Goal: Check status: Check status

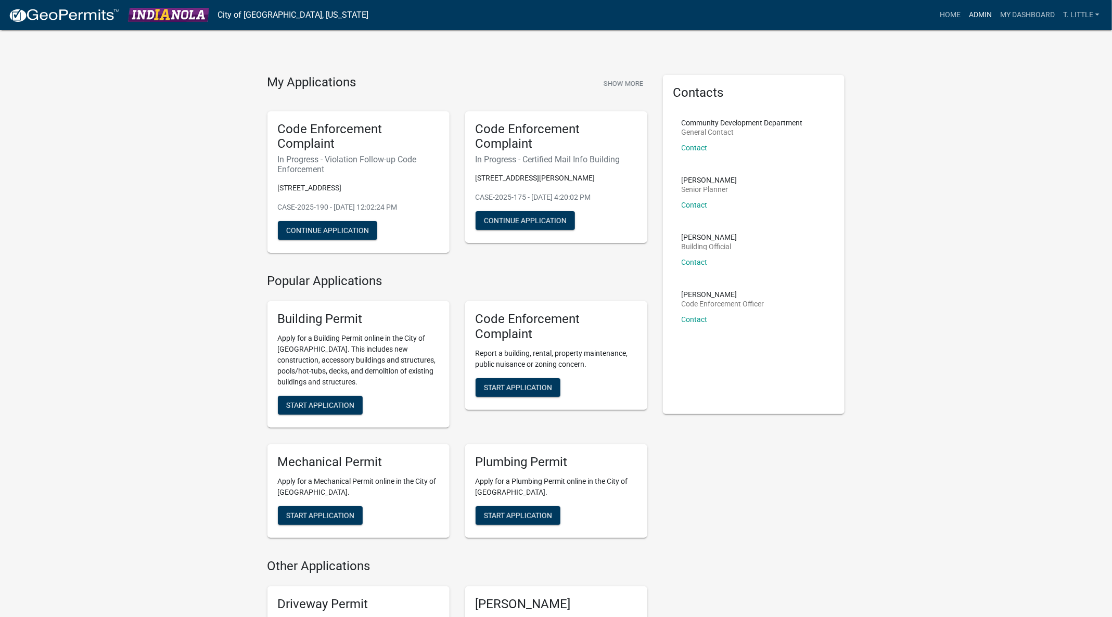
click at [983, 9] on link "Admin" at bounding box center [979, 15] width 31 height 20
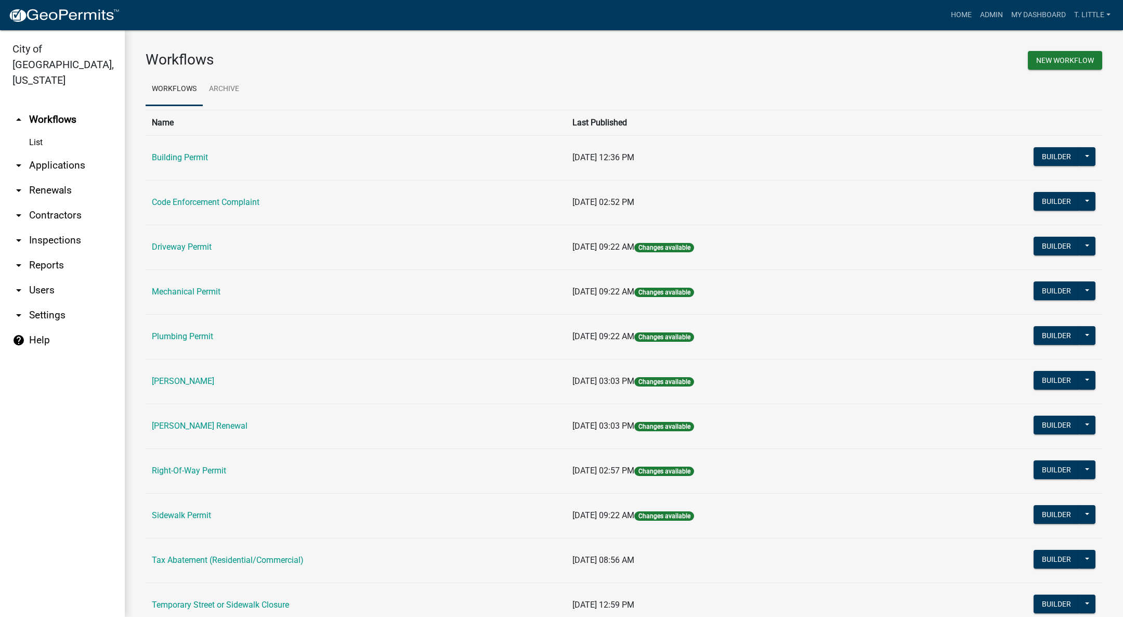
click at [186, 157] on link "Building Permit" at bounding box center [180, 157] width 56 height 10
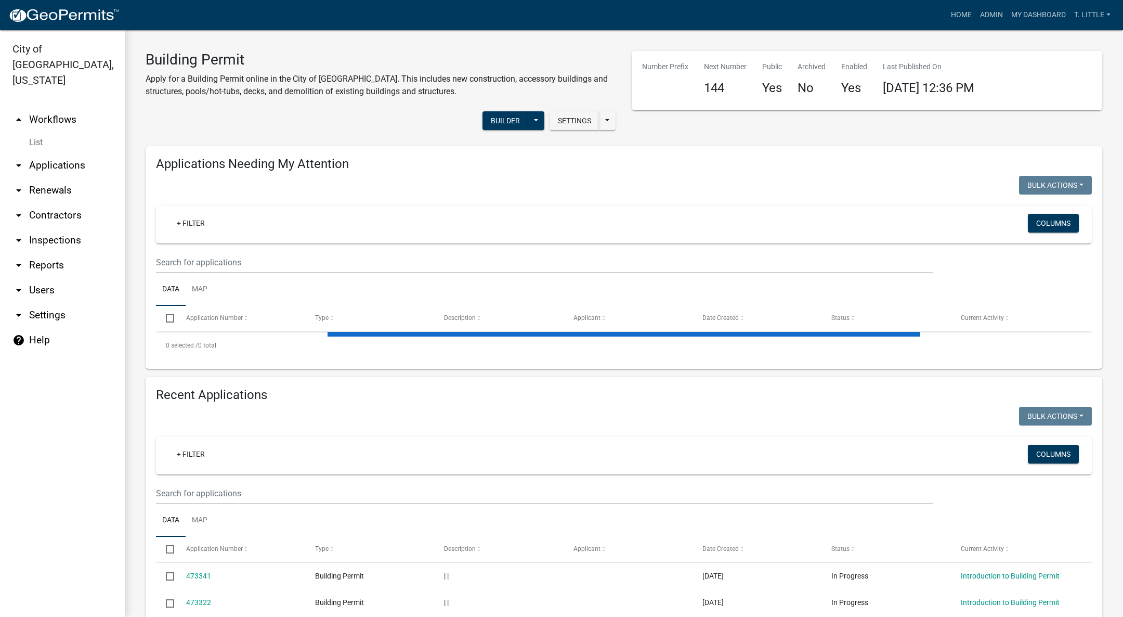
select select "3: 100"
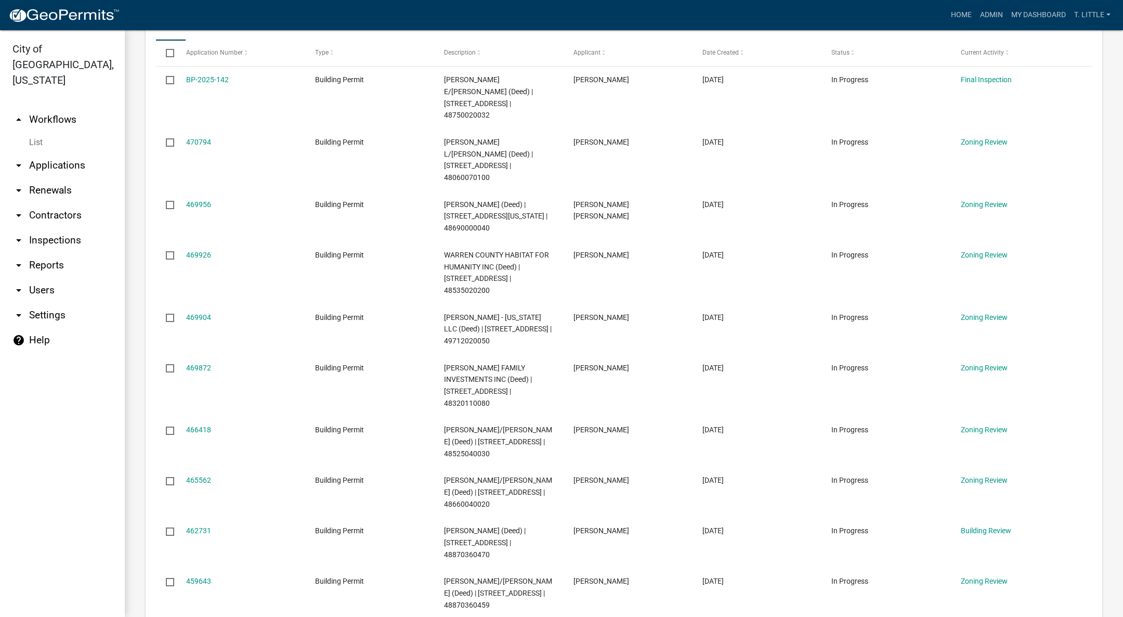
scroll to position [312, 0]
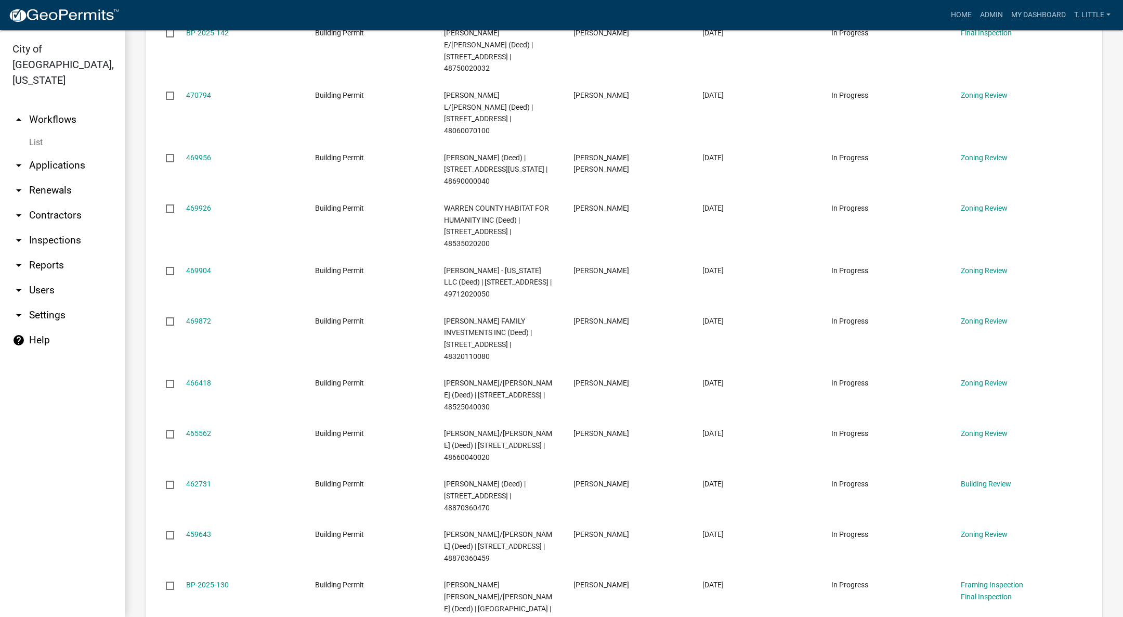
click at [200, 480] on link "462731" at bounding box center [198, 484] width 25 height 8
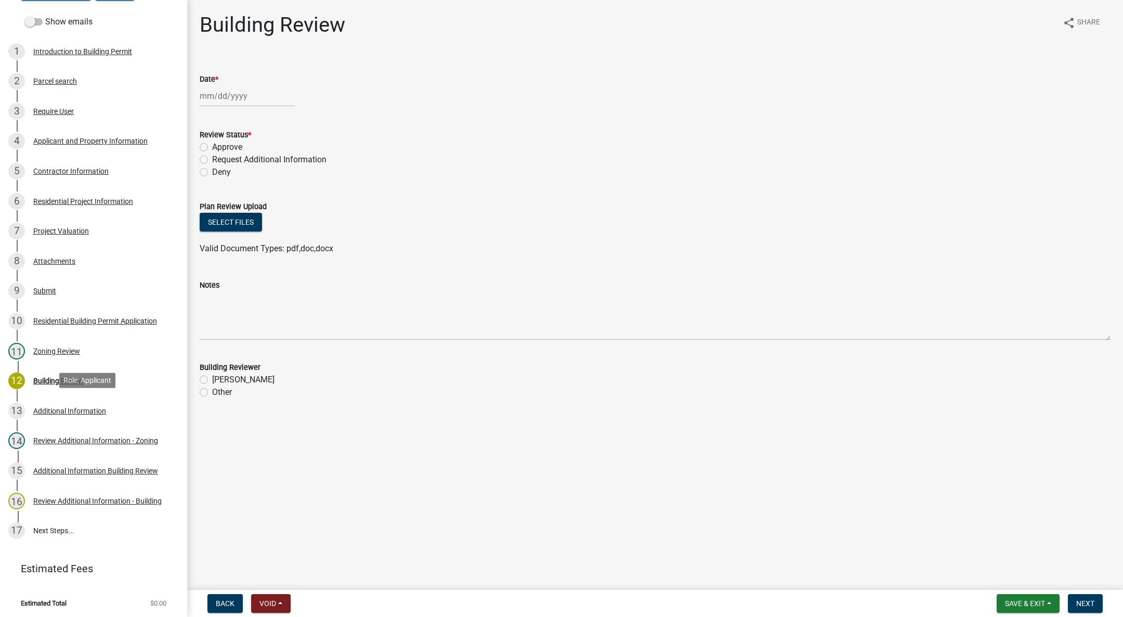
scroll to position [150, 0]
click at [70, 496] on div "Review Additional Information - Building" at bounding box center [97, 499] width 128 height 7
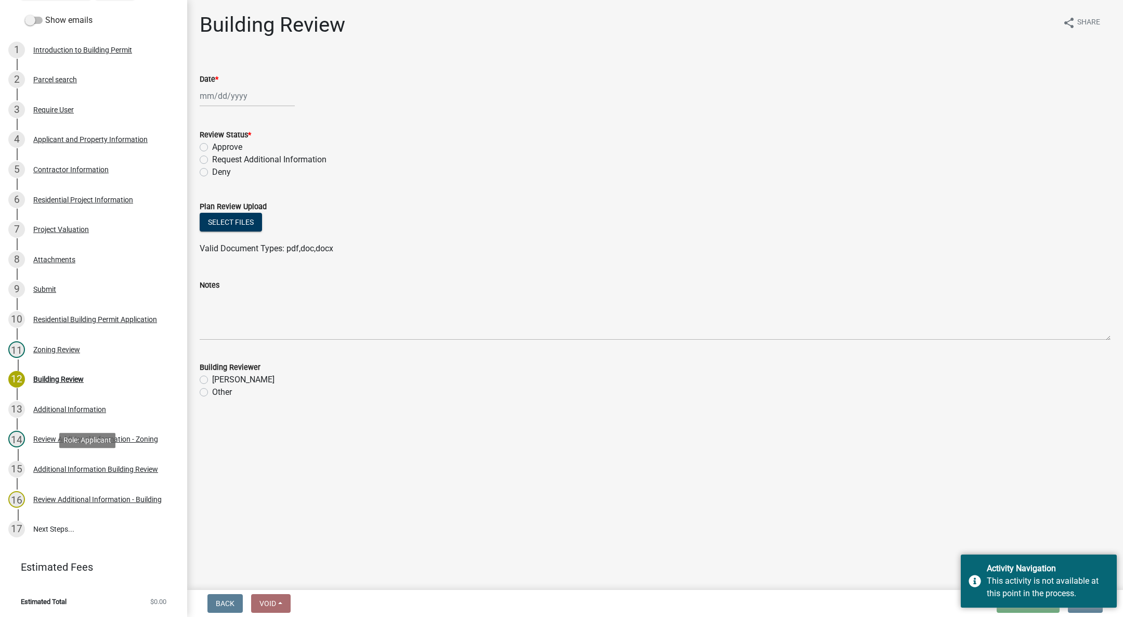
click at [126, 467] on div "Additional Information Building Review" at bounding box center [95, 469] width 125 height 7
click at [68, 376] on div "Building Review" at bounding box center [58, 379] width 50 height 7
click at [70, 380] on div "Building Review" at bounding box center [58, 379] width 50 height 7
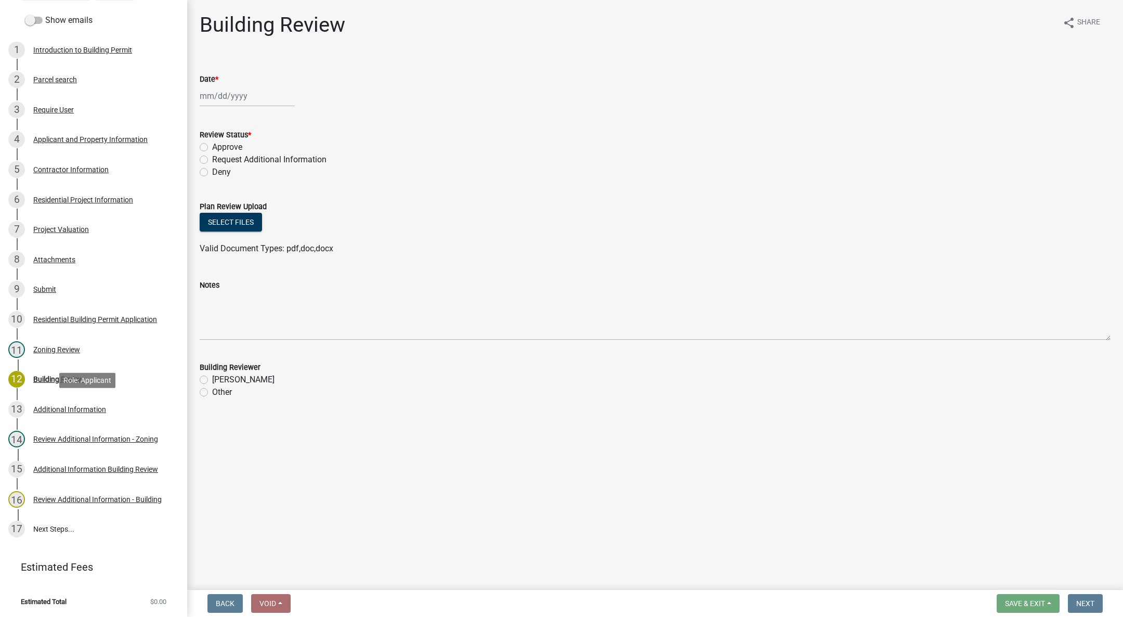
click at [70, 398] on link "13 Additional Information" at bounding box center [93, 409] width 187 height 30
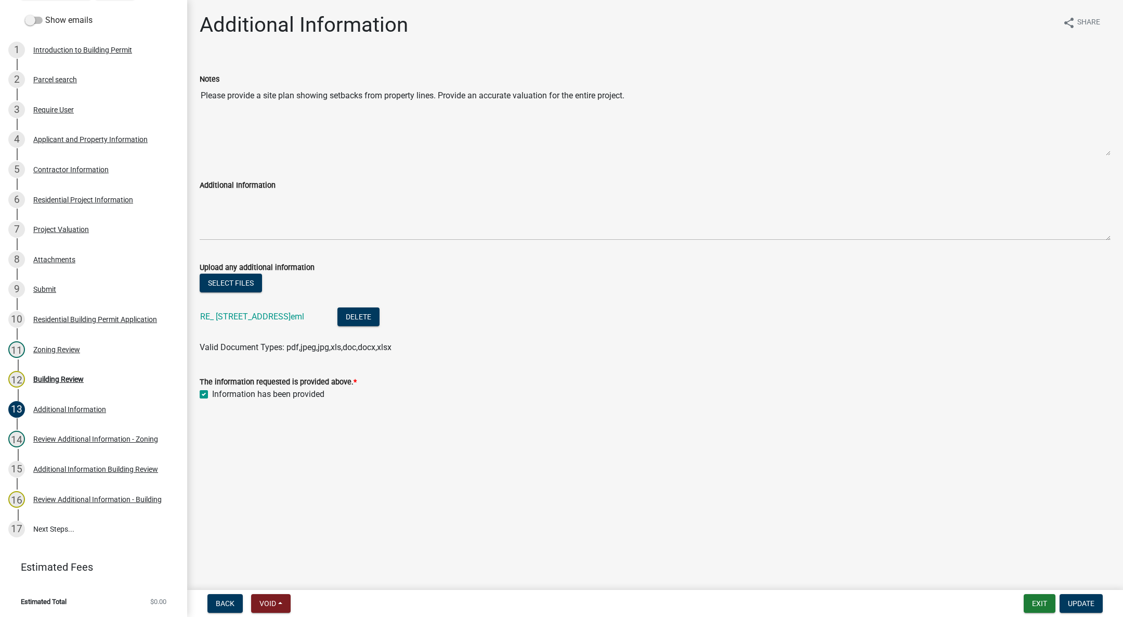
click at [252, 319] on link "RE_ [STREET_ADDRESS]eml" at bounding box center [252, 317] width 104 height 10
